Goal: Communication & Community: Answer question/provide support

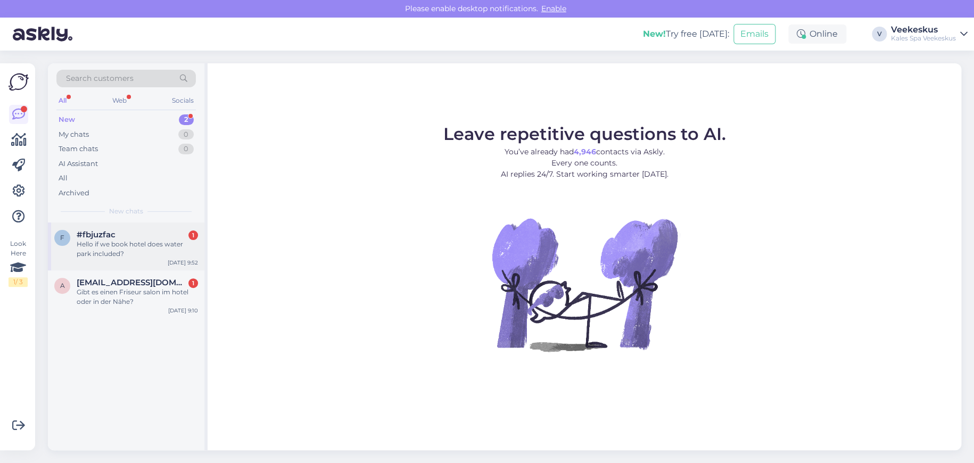
click at [126, 263] on div "f #fbjuzfac 1 Hello if we book hotel does water park included? [DATE] 9:52" at bounding box center [126, 246] width 156 height 48
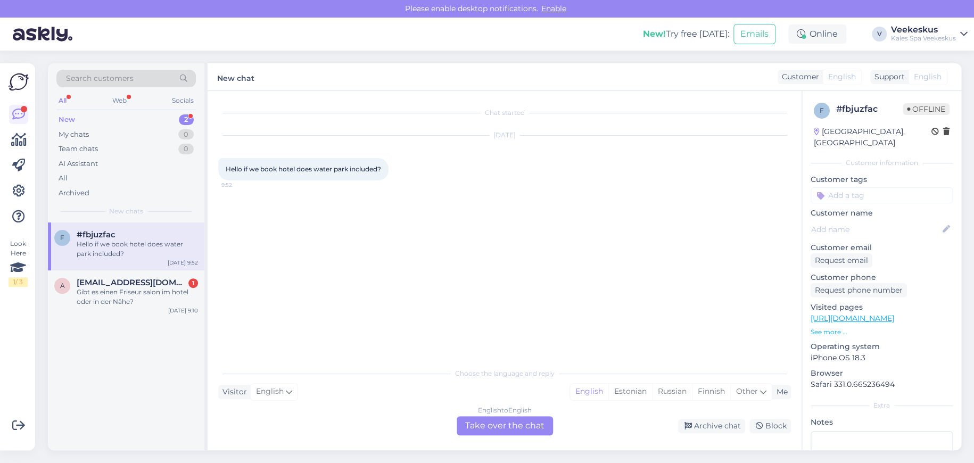
click at [539, 430] on div "English to English Take over the chat" at bounding box center [504, 425] width 96 height 19
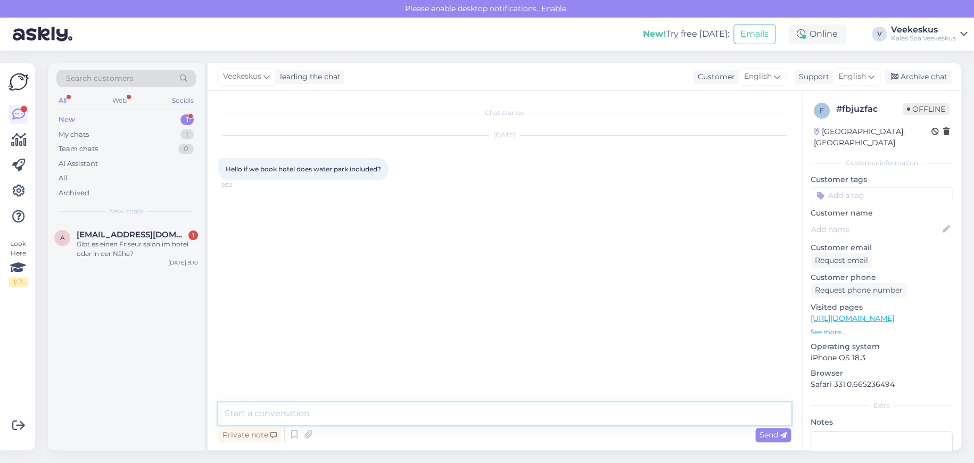
click at [394, 414] on textarea at bounding box center [504, 413] width 572 height 22
click at [472, 414] on textarea "Hello, yes hotel booking usually includes the access" at bounding box center [504, 413] width 572 height 22
type textarea "Hello, yes hotel booking usually includes the access to the waterpark"
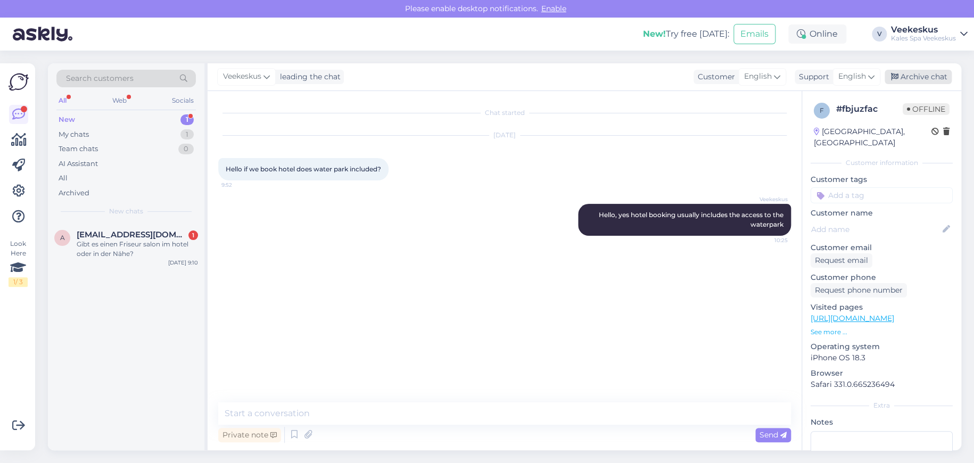
click at [904, 78] on div "Archive chat" at bounding box center [917, 77] width 67 height 14
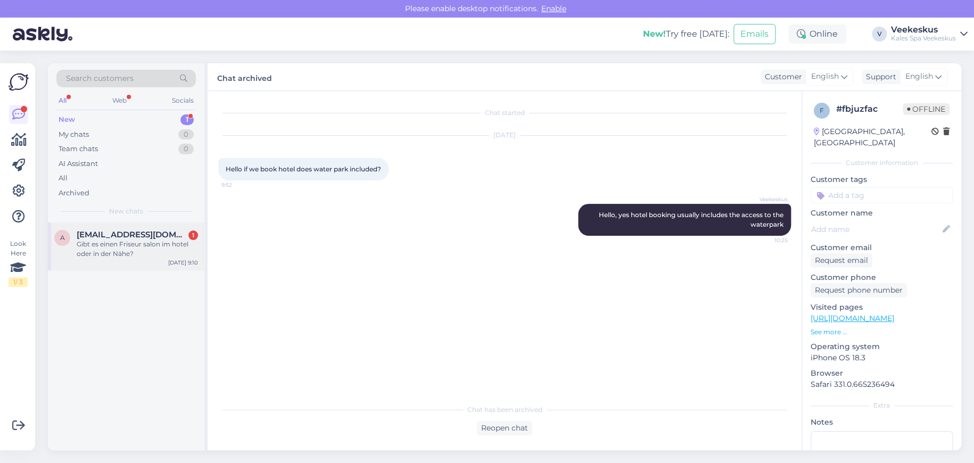
click at [149, 239] on div "Gibt es einen Friseur salon im hotel oder in der Nähe?" at bounding box center [137, 248] width 121 height 19
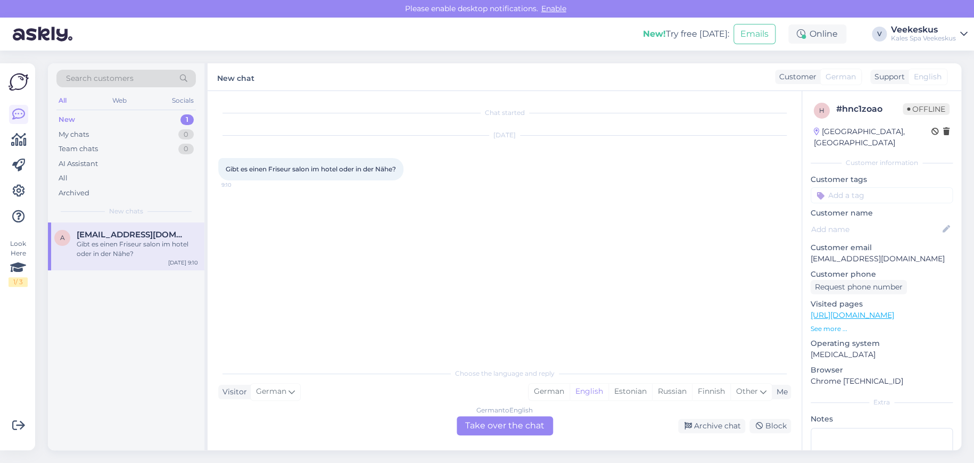
click at [500, 425] on div "German to English Take over the chat" at bounding box center [504, 425] width 96 height 19
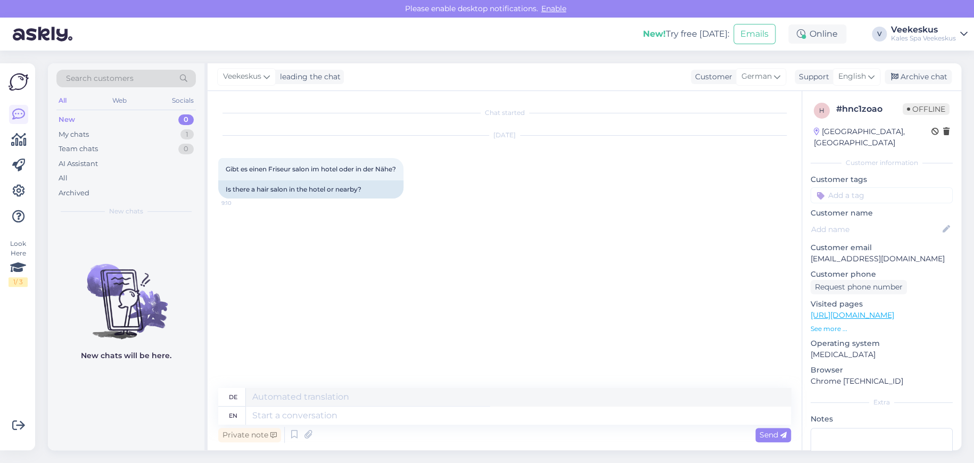
click at [414, 334] on div "Chat started [DATE] Gibt es einen Friseur salon im hotel oder in der Nähe? 9:10…" at bounding box center [509, 240] width 582 height 277
click at [277, 419] on textarea at bounding box center [518, 415] width 545 height 18
type textarea "Hello,"
type textarea "Hallo,"
type textarea "Hello, we"
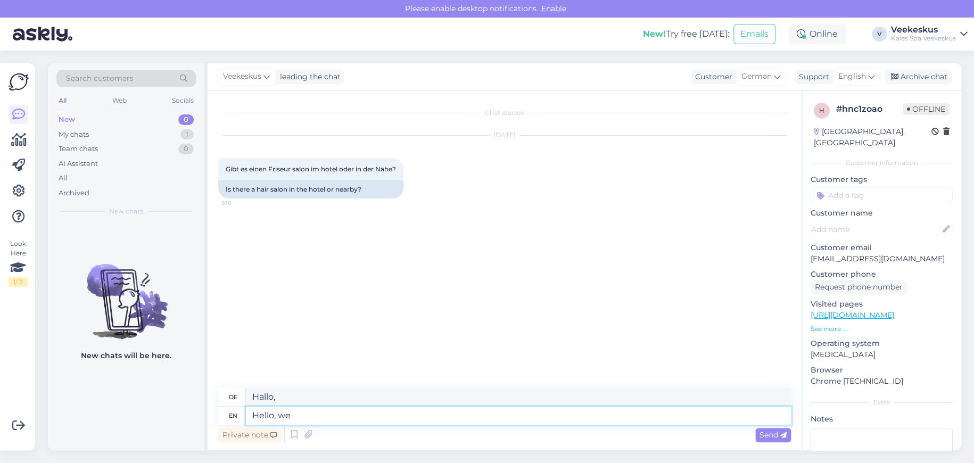
type textarea "Hallo, wir"
type textarea "Hello, we have a"
type textarea "Hallo, wir haben eine"
click at [611, 167] on div "[DATE] Gibt es einen Friseur salon im hotel oder in der Nähe? 9:10 Is there a h…" at bounding box center [504, 167] width 572 height 86
click at [361, 426] on div "Private note Send" at bounding box center [504, 435] width 572 height 20
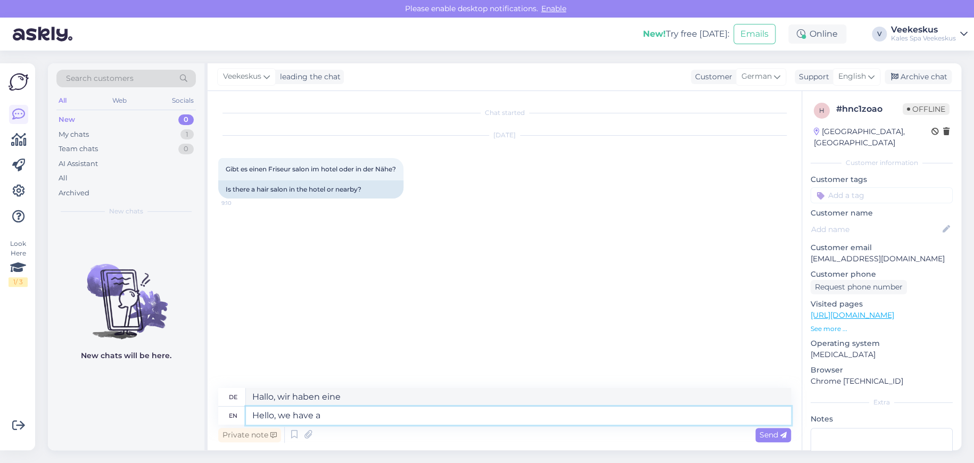
click at [358, 419] on textarea "Hello, we have a" at bounding box center [518, 415] width 545 height 18
type textarea "Hello, we have a hair"
type textarea "Hallo, wir haben ein Haar"
type textarea "Hello, we have a hair salon i"
type textarea "Hallo, wir haben einen Friseursalon"
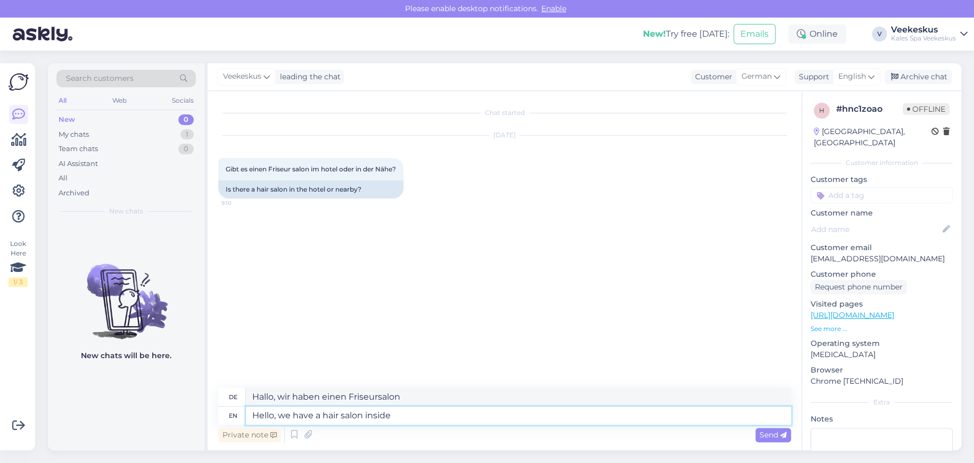
type textarea "Hello, we have a hair salon inside t"
type textarea "Hallo, wir haben einen Friseursalon im Haus"
type textarea "Hello, we have a hair salon inside the"
type textarea "Hallo, wir haben einen Friseursalon im"
type textarea "Hello, we have a hair salon inside the beauty"
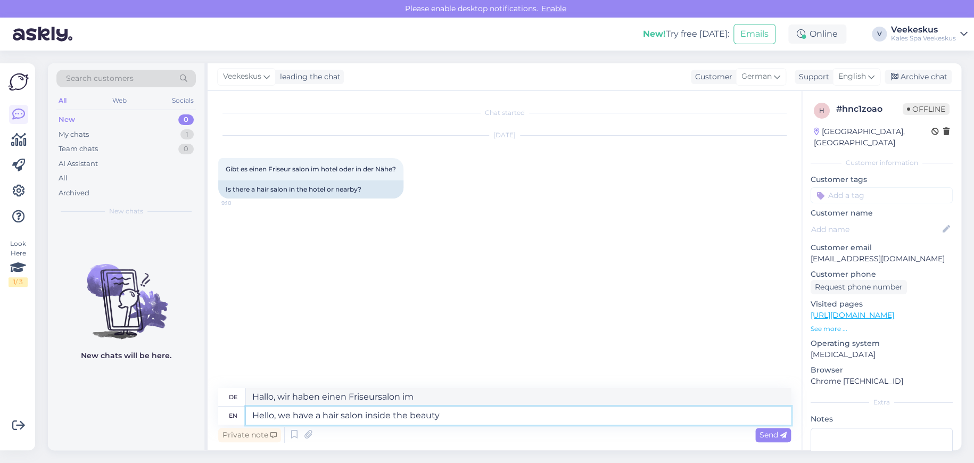
type textarea "Hallo, wir haben einen Friseursalon im Beauty"
type textarea "Hello, we have a hair salon inside the beauty centr"
type textarea "Hallo, wir haben einen Friseursalon im Schönheitszentrum"
type textarea "Hello, we have a hair salon inside the beauty centre of"
type textarea "Hallo, wir haben einen Friseursalon im Schönheitszentrum von"
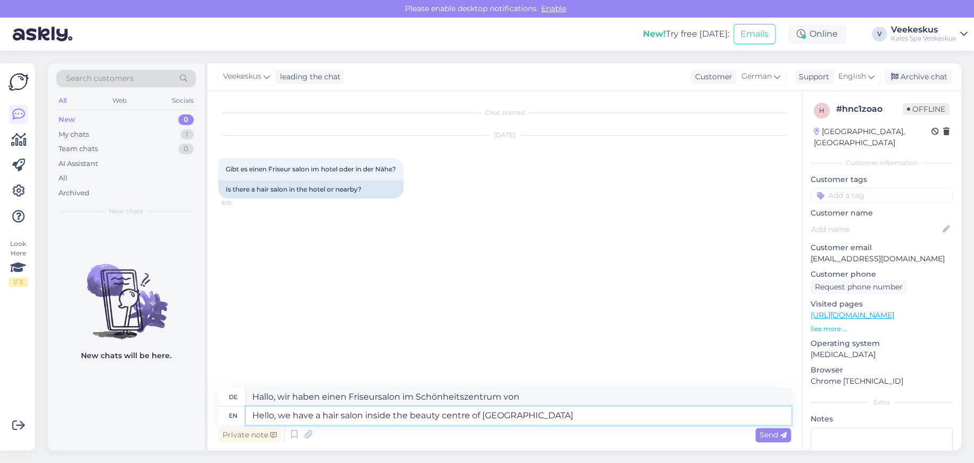
type textarea "Hello, we have a hair salon inside the beauty centre of [GEOGRAPHIC_DATA]"
type textarea "Hallo, wir haben einen Friseursalon im Schönheitszentrum von [GEOGRAPHIC_DATA]"
type textarea "Hello, we have a hair salon inside the beauty centre of [GEOGRAPHIC_DATA],"
type textarea "Hallo, wir haben einen Friseursalon im Schönheitszentrum des [GEOGRAPHIC_DATA],"
type textarea "Hello, we have a hair salon inside the beauty centre of [GEOGRAPHIC_DATA], the …"
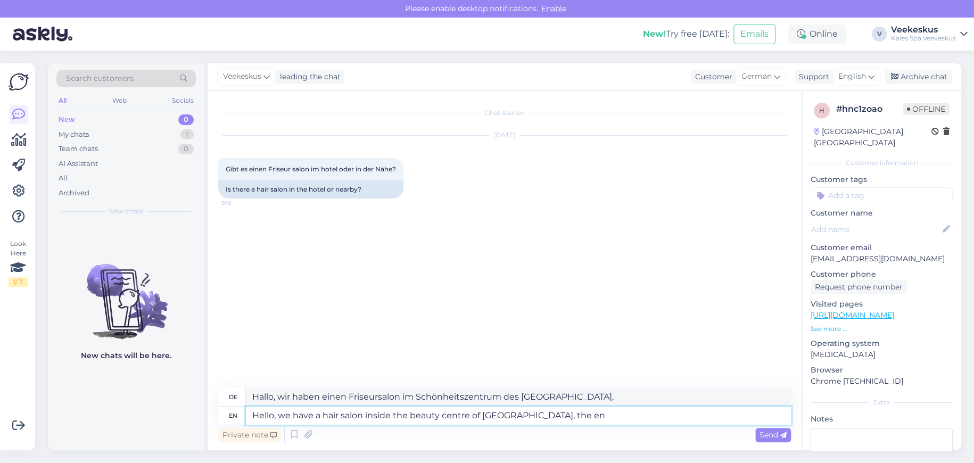
type textarea "Hallo, wir haben einen Friseursalon im Schönheitszentrum des [GEOGRAPHIC_DATA],…"
type textarea "Hello, we have a hair salon inside the beauty centre of [GEOGRAPHIC_DATA], the …"
type textarea "Hallo, wir haben einen Friseursalon im Schönheitszentrum des [GEOGRAPHIC_DATA],…"
type textarea "Hello, we have a hair salon inside the beauty centre of [GEOGRAPHIC_DATA], the …"
type textarea "Hallo, wir haben einen Friseursalon im Schönheitszentrum des [GEOGRAPHIC_DATA],…"
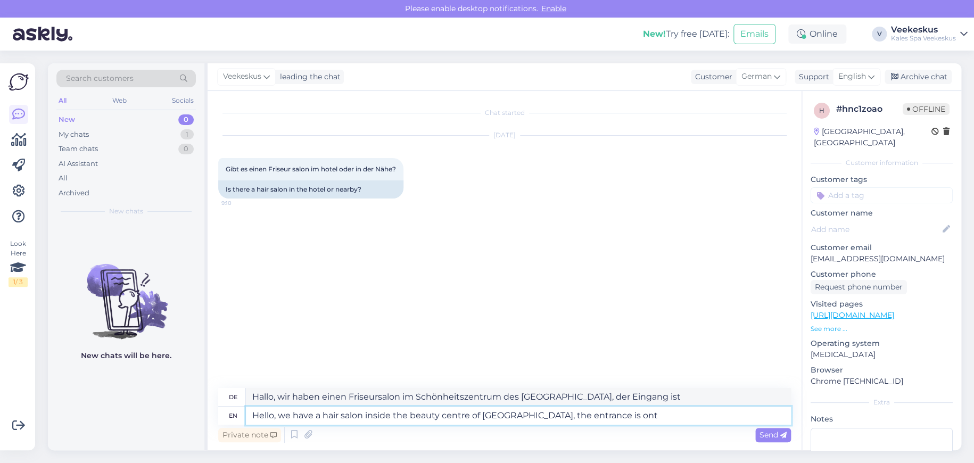
type textarea "Hello, we have a hair salon inside the beauty centre of [GEOGRAPHIC_DATA], the …"
type textarea "Hallo, wir haben einen Friseursalon im Schönheitszentrum des [GEOGRAPHIC_DATA],…"
type textarea "Hello, we have a hair salon inside the beauty centre of [GEOGRAPHIC_DATA], the …"
type textarea "Hallo, wir haben einen Friseursalon im Schönheitszentrum des [GEOGRAPHIC_DATA],…"
type textarea "Hello, we have a hair salon inside the beauty centre of [GEOGRAPHIC_DATA], the …"
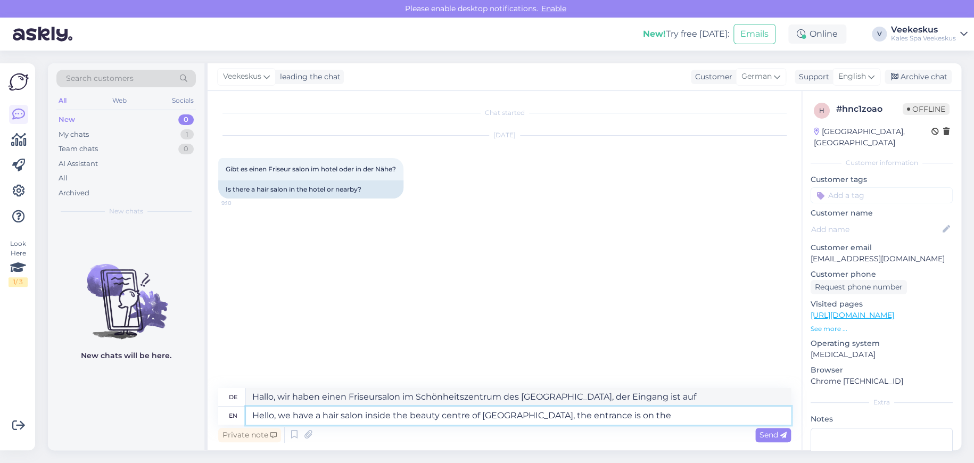
type textarea "Hallo, wir haben einen Friseursalon im Schönheitszentrum des [GEOGRAPHIC_DATA],…"
type textarea "Hello, we have a hair salon inside the beauty centre of [GEOGRAPHIC_DATA], the …"
type textarea "Hallo, wir haben einen Friseursalon im Schönheitszentrum des [GEOGRAPHIC_DATA],…"
type textarea "Hello, we have a hair salon inside the beauty centre of [GEOGRAPHIC_DATA], the …"
type textarea "Hallo, wir haben einen Friseursalon im Schönheitszentrum des [GEOGRAPHIC_DATA],…"
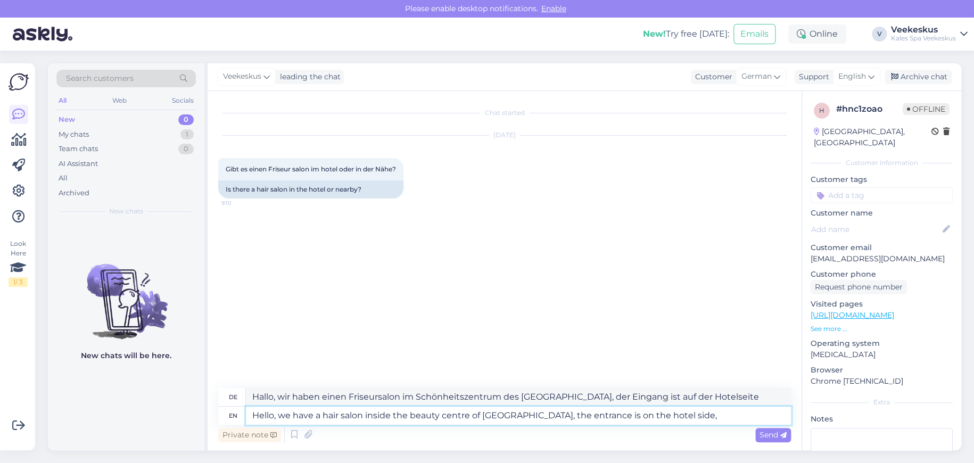
type textarea "Hello, we have a hair salon inside the beauty centre of [GEOGRAPHIC_DATA], the …"
type textarea "Hallo, wir haben einen Friseursalon im Schönheitszentrum des [GEOGRAPHIC_DATA],…"
type textarea "Hello, we have a hair salon inside the beauty centre of [GEOGRAPHIC_DATA], the …"
type textarea "Hallo, wir haben einen Friseursalon im Schönheitszentrum des [GEOGRAPHIC_DATA],…"
type textarea "Hello, we have a hair salon inside the beauty centre of [GEOGRAPHIC_DATA], the …"
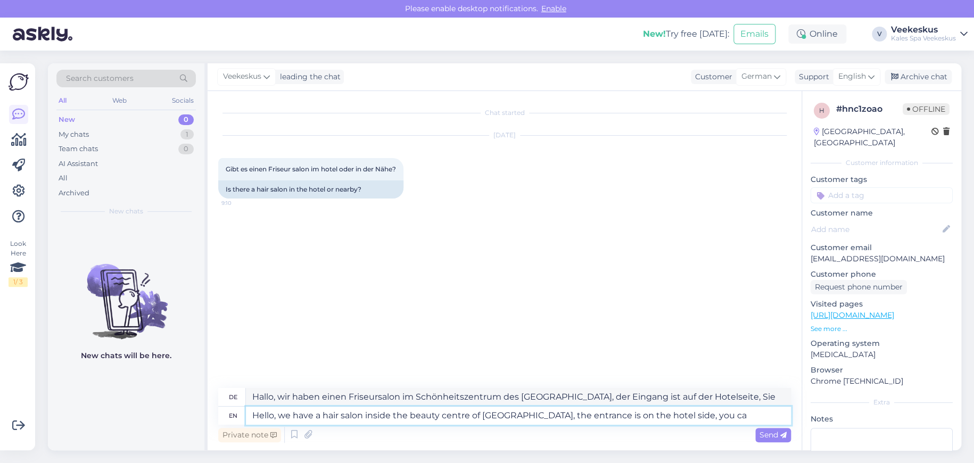
type textarea "Hallo, wir haben einen Friseursalon im Schönheitszentrum des [GEOGRAPHIC_DATA],…"
type textarea "Hello, we have a hair salon inside the beauty centre of [GEOGRAPHIC_DATA], the …"
type textarea "Hallo, wir haben einen Friseursalon im Schönheitszentrum des [GEOGRAPHIC_DATA],…"
type textarea "Hello, we have a hair salon inside the beauty centre of [GEOGRAPHIC_DATA], the …"
type textarea "Hallo, wir haben einen Friseursalon im Schönheitszentrum des [GEOGRAPHIC_DATA],…"
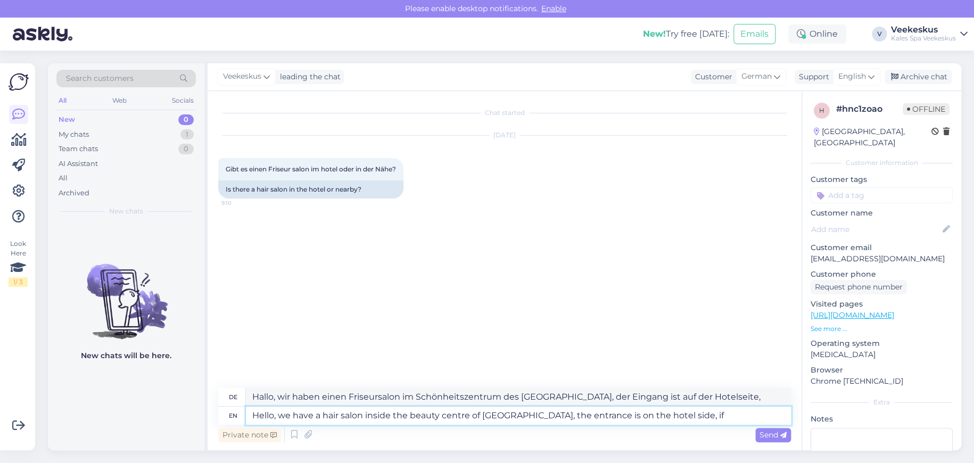
type textarea "Hello, we have a hair salon inside the beauty centre of [GEOGRAPHIC_DATA], the …"
type textarea "Hallo, wir haben einen Friseursalon im Schönheitszentrum des [GEOGRAPHIC_DATA],…"
type textarea "Hello, we have a hair salon inside the beauty centre of [GEOGRAPHIC_DATA], the …"
type textarea "Hallo, wir haben einen Friseursalon im Schönheitszentrum des [GEOGRAPHIC_DATA],…"
type textarea "Hello, we have a hair salon inside the beauty centre of [GEOGRAPHIC_DATA], the …"
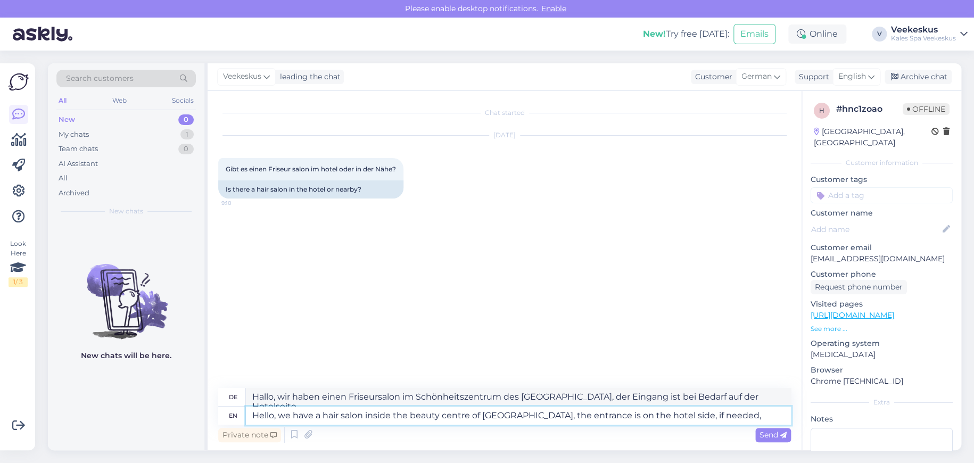
type textarea "Hallo, wir haben einen Friseursalon im Schönheitszentrum des [GEOGRAPHIC_DATA],…"
type textarea "Hello, we have a hair salon inside the beauty centre of [GEOGRAPHIC_DATA], the …"
type textarea "Hallo, wir haben einen Friseursalon im Schönheitszentrum des [GEOGRAPHIC_DATA],…"
type textarea "Hello, we have a hair salon inside the beauty centre of [GEOGRAPHIC_DATA], the …"
type textarea "Hallo, wir haben einen Friseursalon im Schönheitszentrum des [GEOGRAPHIC_DATA],…"
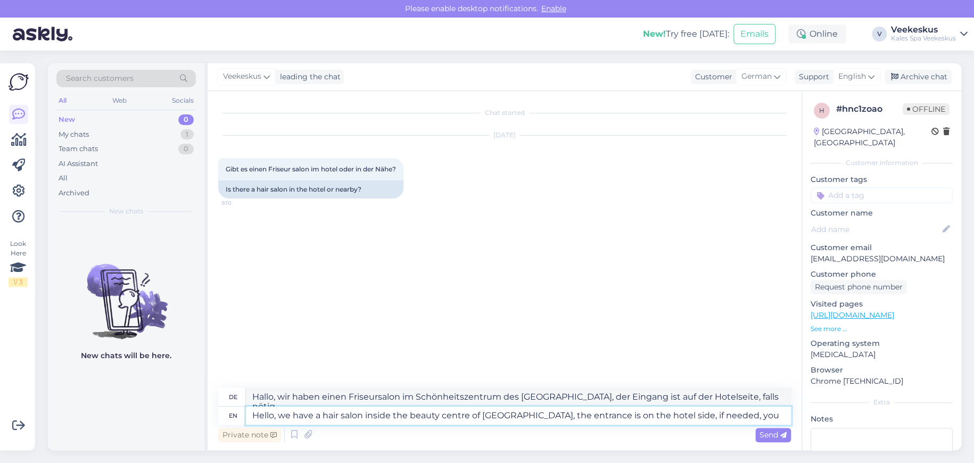
type textarea "Hello, we have a hair salon inside the beauty centre of [GEOGRAPHIC_DATA], the …"
type textarea "Hallo, wir haben einen Friseursalon im Schönheitszentrum des [GEOGRAPHIC_DATA],…"
type textarea "Hello, we have a hair salon inside the beauty centre of [GEOGRAPHIC_DATA], the …"
type textarea "Hallo, wir haben einen Friseursalon im Schönheitszentrum des [GEOGRAPHIC_DATA],…"
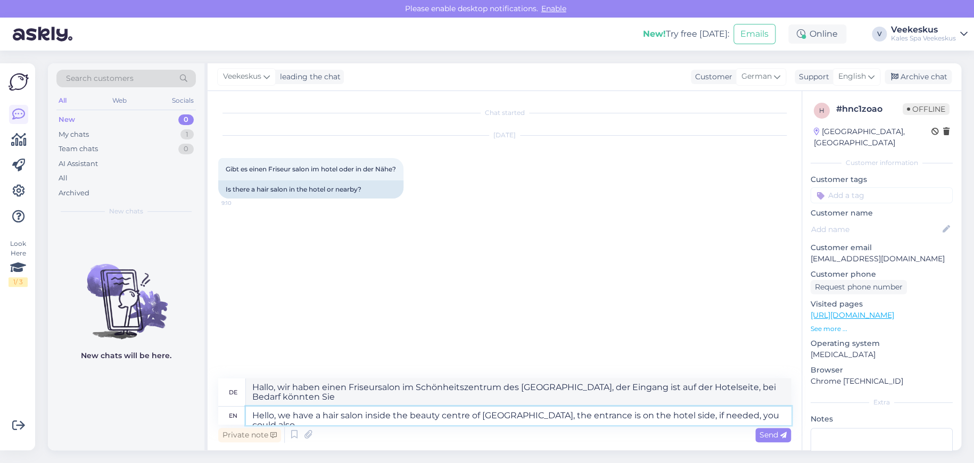
type textarea "Hello, we have a hair salon inside the beauty centre of [GEOGRAPHIC_DATA], the …"
type textarea "Hallo, wir haben einen Friseursalon im Schönheitszentrum des [GEOGRAPHIC_DATA],…"
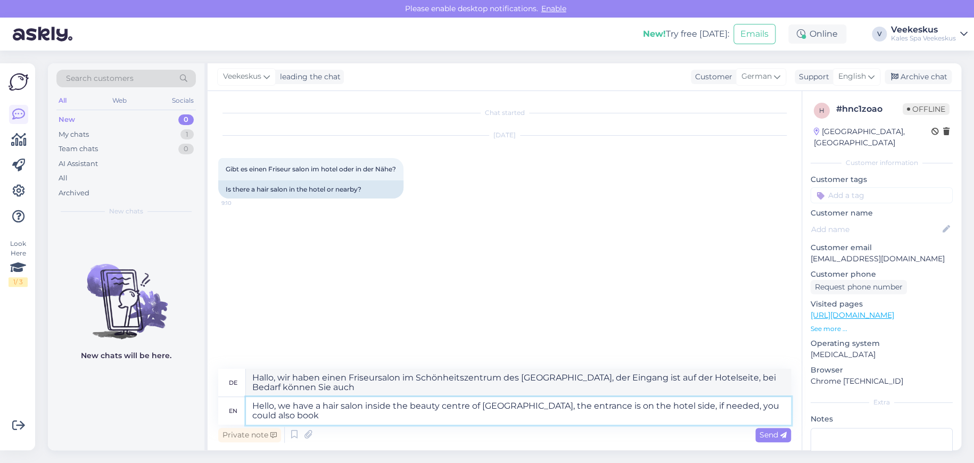
type textarea "Hello, we have a hair salon inside the beauty centre of [GEOGRAPHIC_DATA], the …"
type textarea "Hallo, wir haben einen Friseursalon im Schönheitszentrum des [GEOGRAPHIC_DATA],…"
type textarea "Hello, we have a hair salon inside the beauty centre of [GEOGRAPHIC_DATA], the …"
type textarea "Hallo, wir haben einen Friseursalon im Schönheitszentrum des [GEOGRAPHIC_DATA],…"
type textarea "Hello, we have a hair salon inside the beauty centre of [GEOGRAPHIC_DATA], the …"
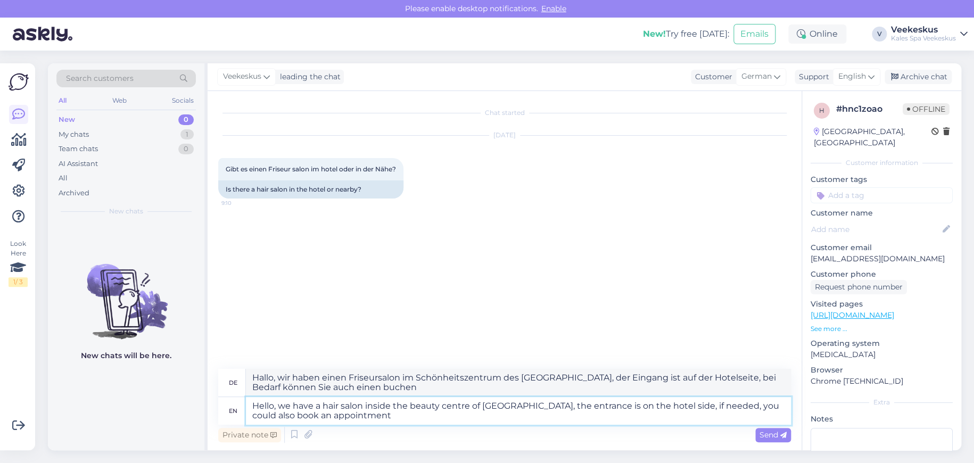
type textarea "Hallo, wir haben einen Friseursalon im Schönheitszentrum des [GEOGRAPHIC_DATA],…"
type textarea "Hello, we have a hair salon inside the beauty centre of [GEOGRAPHIC_DATA], the …"
type textarea "Hallo, wir haben einen Friseursalon im Schönheitszentrum des [GEOGRAPHIC_DATA],…"
type textarea "Hello, we have a hair salon inside the beauty centre of [GEOGRAPHIC_DATA], the …"
type textarea "Hallo, wir haben einen Friseursalon im Schönheitszentrum des [GEOGRAPHIC_DATA],…"
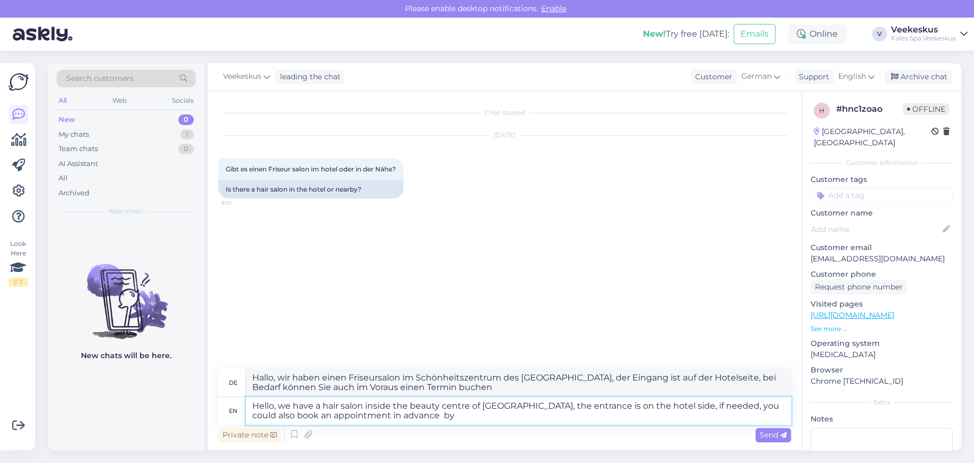
type textarea "Hello, we have a hair salon inside the beauty centre of [GEOGRAPHIC_DATA], the …"
type textarea "Hallo, wir haben einen Friseursalon im Schönheitszentrum des [GEOGRAPHIC_DATA],…"
type textarea "Hello, we have a hair salon inside the beauty centre of [GEOGRAPHIC_DATA], the …"
type textarea "Hallo, wir haben einen Friseursalon im Schönheitszentrum des [GEOGRAPHIC_DATA],…"
type textarea "Hello, we have a hair salon inside the beauty centre of [GEOGRAPHIC_DATA], the …"
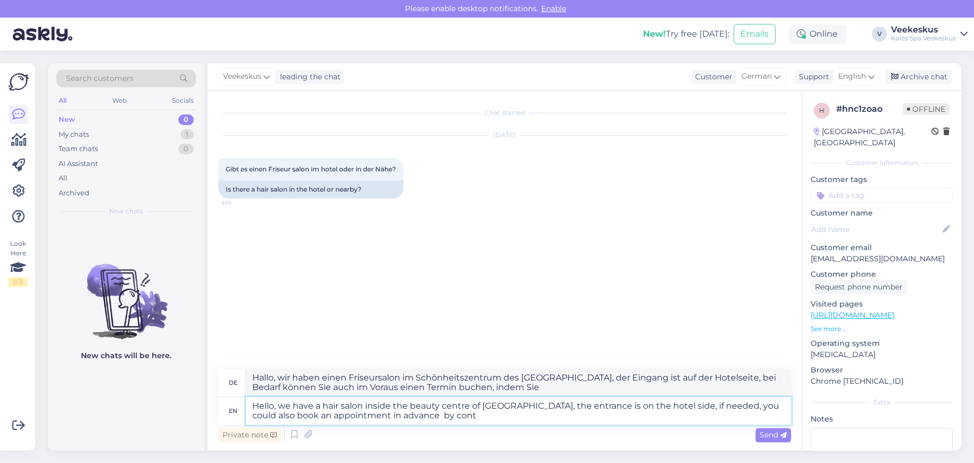
type textarea "Hallo, wir haben einen Friseursalon im Schönheitszentrum des [GEOGRAPHIC_DATA],…"
type textarea "Hello, we have a hair salon inside the beauty centre of [GEOGRAPHIC_DATA], the …"
type textarea "Hallo, wir haben einen Friseursalon im Schönheitszentrum des [GEOGRAPHIC_DATA],…"
type textarea "Hello, we have a hair salon inside the beauty centre of [GEOGRAPHIC_DATA], the …"
type textarea "Hallo, wir haben einen Friseursalon im Schönheitszentrum des [GEOGRAPHIC_DATA],…"
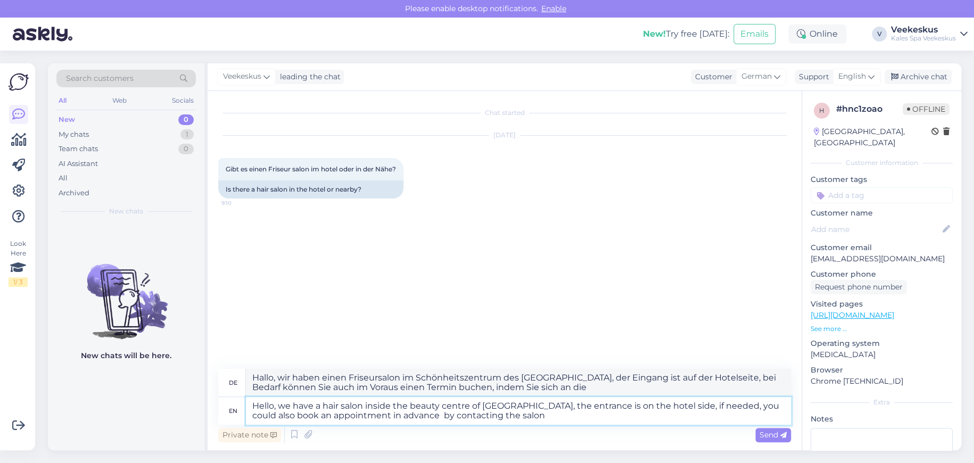
type textarea "Hello, we have a hair salon inside the beauty centre of [GEOGRAPHIC_DATA], the …"
type textarea "Hallo, wir haben einen Friseursalon im Schönheitszentrum des [GEOGRAPHIC_DATA],…"
type textarea "Hello, we have a hair salon inside the beauty centre of [GEOGRAPHIC_DATA], the …"
type textarea "Hallo, wir haben einen Friseursalon im Schönheitszentrum des [GEOGRAPHIC_DATA],…"
paste textarea "[PHONE_NUMBER] [EMAIL_ADDRESS][DOMAIN_NAME]"
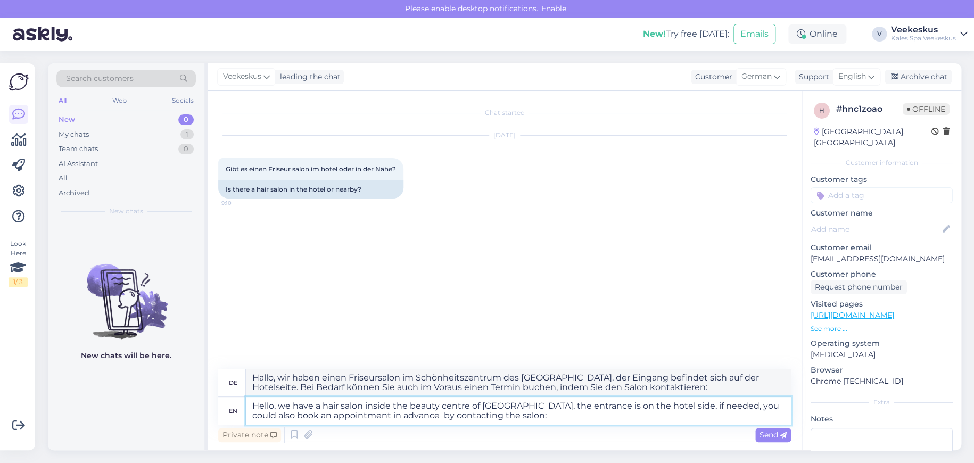
type textarea "Hello, we have a hair salon inside the beauty centre of [GEOGRAPHIC_DATA], the …"
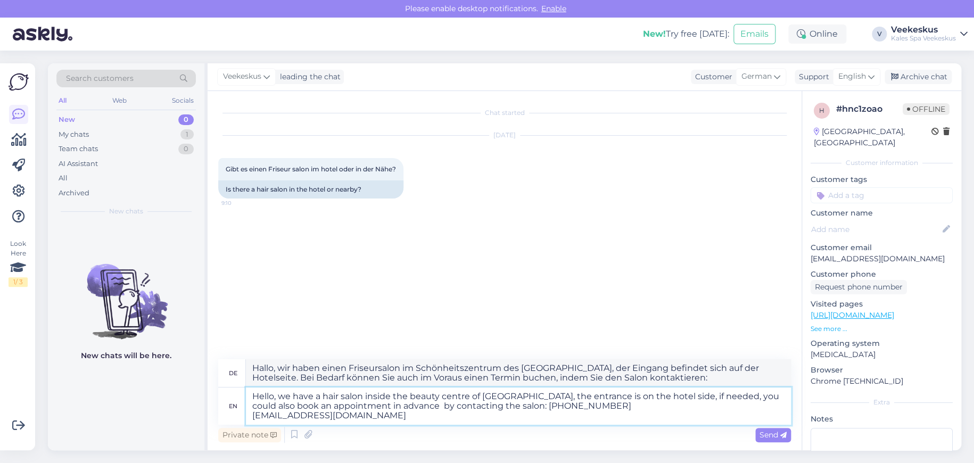
type textarea "Hallo, wir haben einen Friseursalon im Schönheitszentrum des [GEOGRAPHIC_DATA],…"
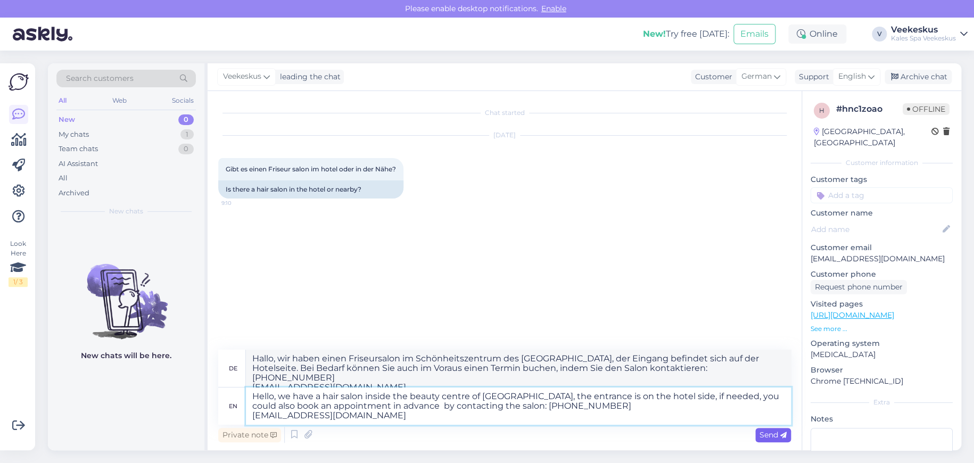
type textarea "Hello, we have a hair salon inside the beauty centre of [GEOGRAPHIC_DATA], the …"
click at [765, 430] on span "Send" at bounding box center [772, 435] width 27 height 10
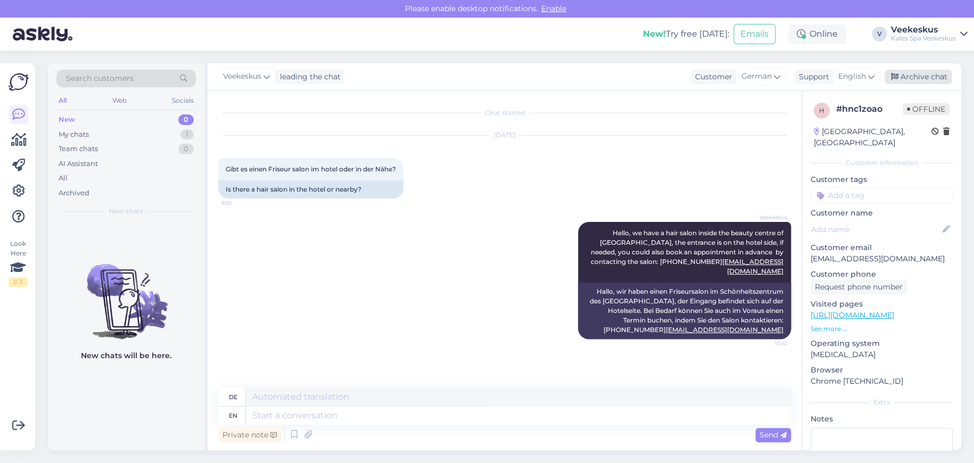
click at [931, 73] on div "Archive chat" at bounding box center [917, 77] width 67 height 14
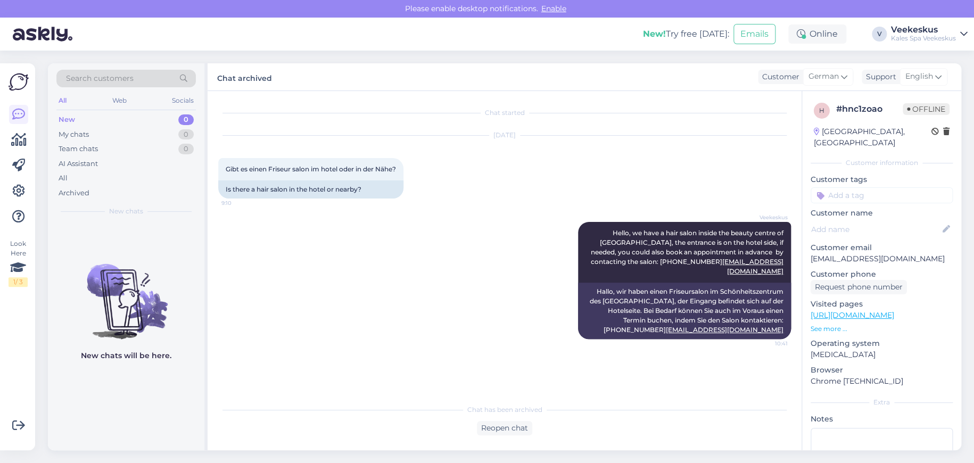
drag, startPoint x: 169, startPoint y: 128, endPoint x: 251, endPoint y: 123, distance: 81.5
click at [170, 127] on div "My chats 0" at bounding box center [125, 134] width 139 height 15
